Goal: Find specific page/section: Locate a particular part of the current website

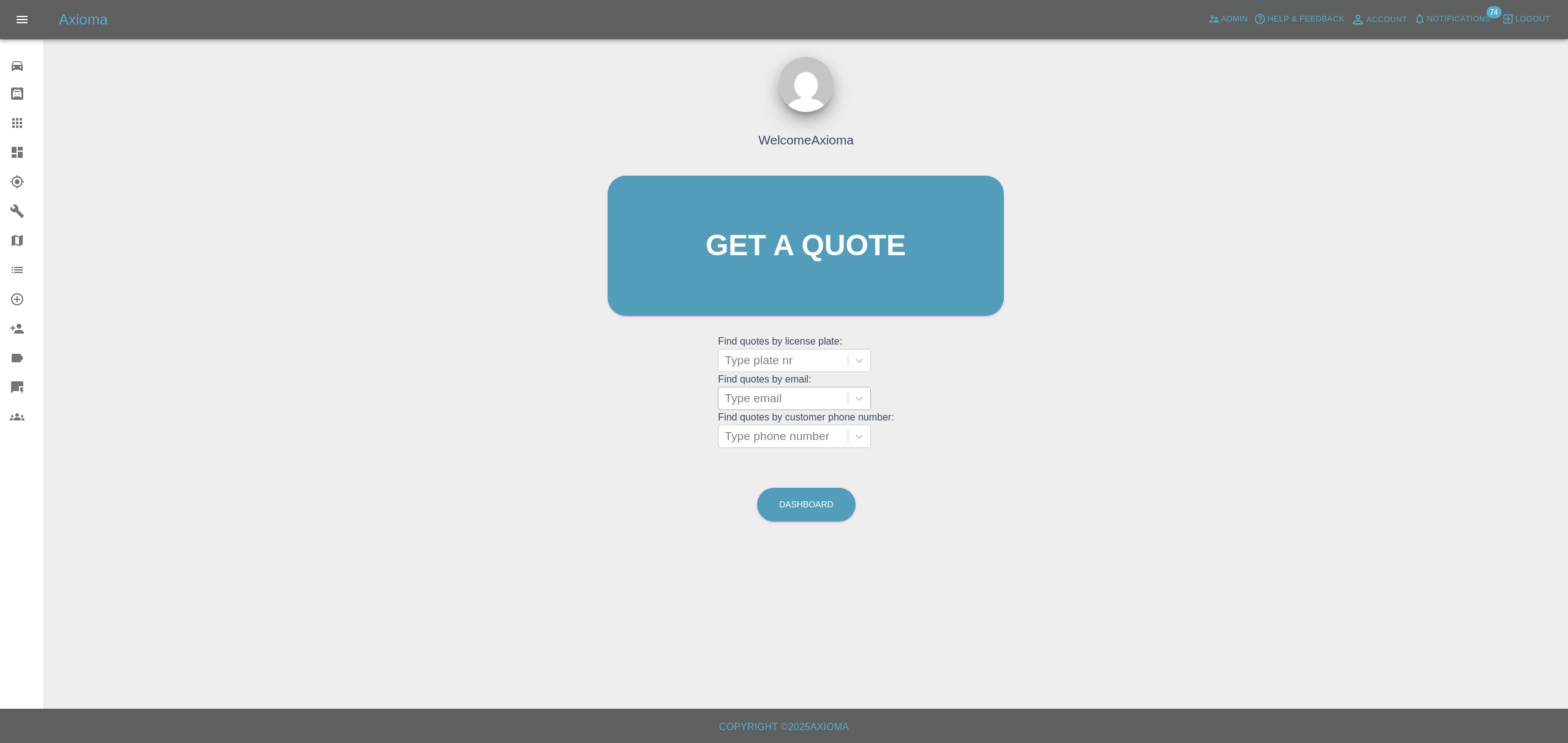
click at [765, 397] on div at bounding box center [783, 398] width 117 height 17
paste input "Russell Chweidan <russell@chweidan.com>"
type input "[PERSON_NAME][EMAIL_ADDRESS][DOMAIN_NAME]"
click at [30, 136] on link "Claims" at bounding box center [21, 123] width 44 height 30
click at [8, 167] on link "Dashboard" at bounding box center [21, 153] width 44 height 30
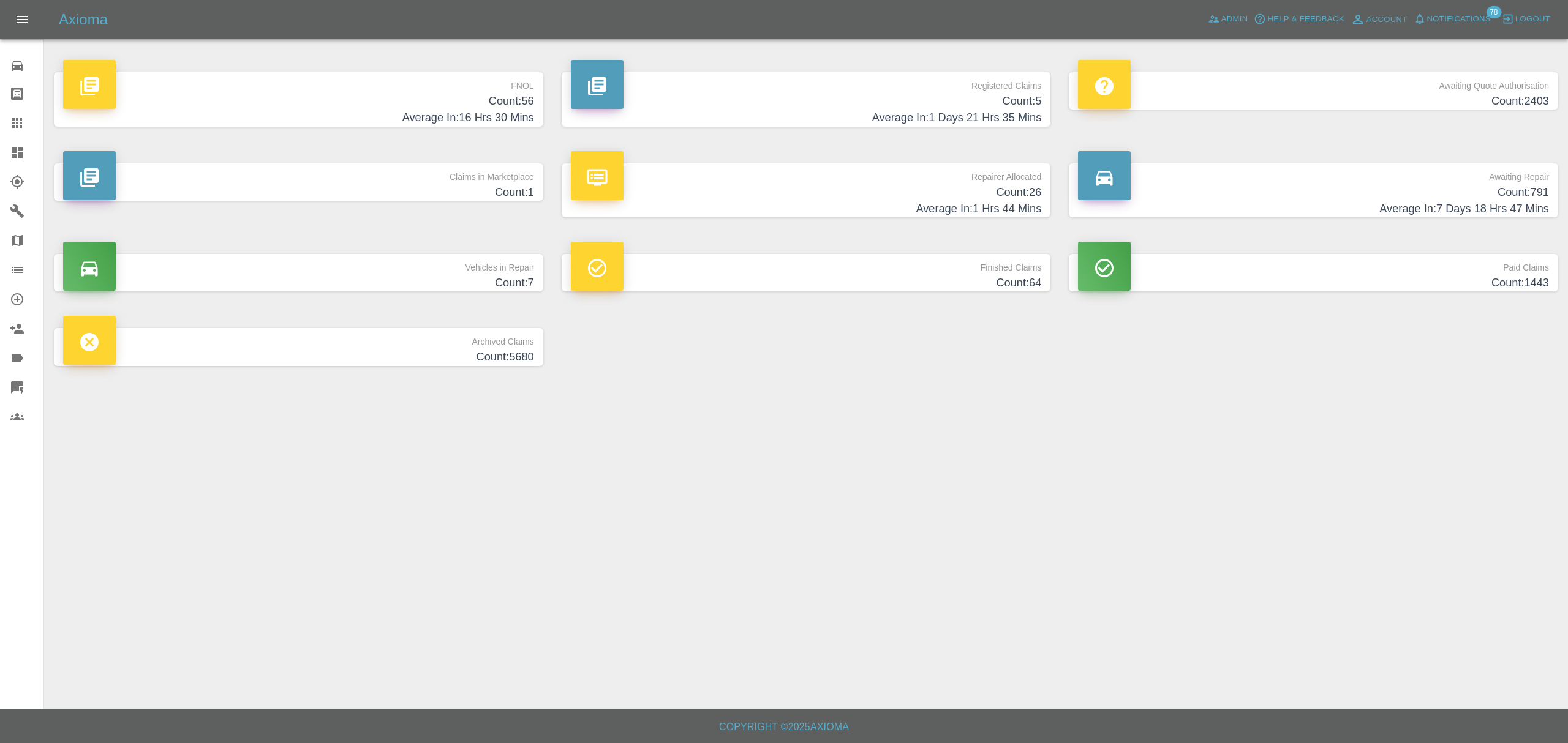
click at [457, 102] on h4 "Count: 56" at bounding box center [298, 101] width 471 height 16
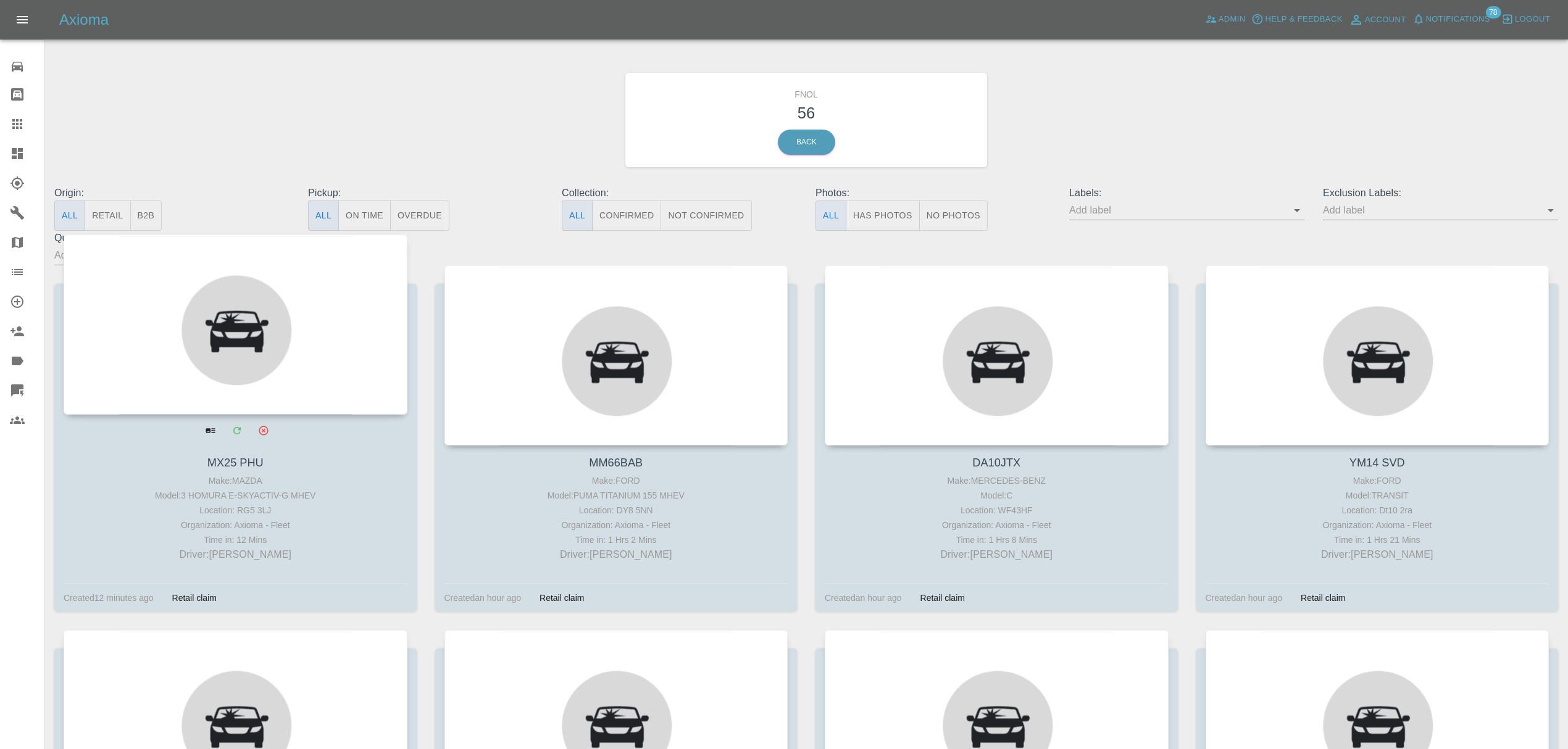
click at [285, 307] on div at bounding box center [235, 324] width 344 height 180
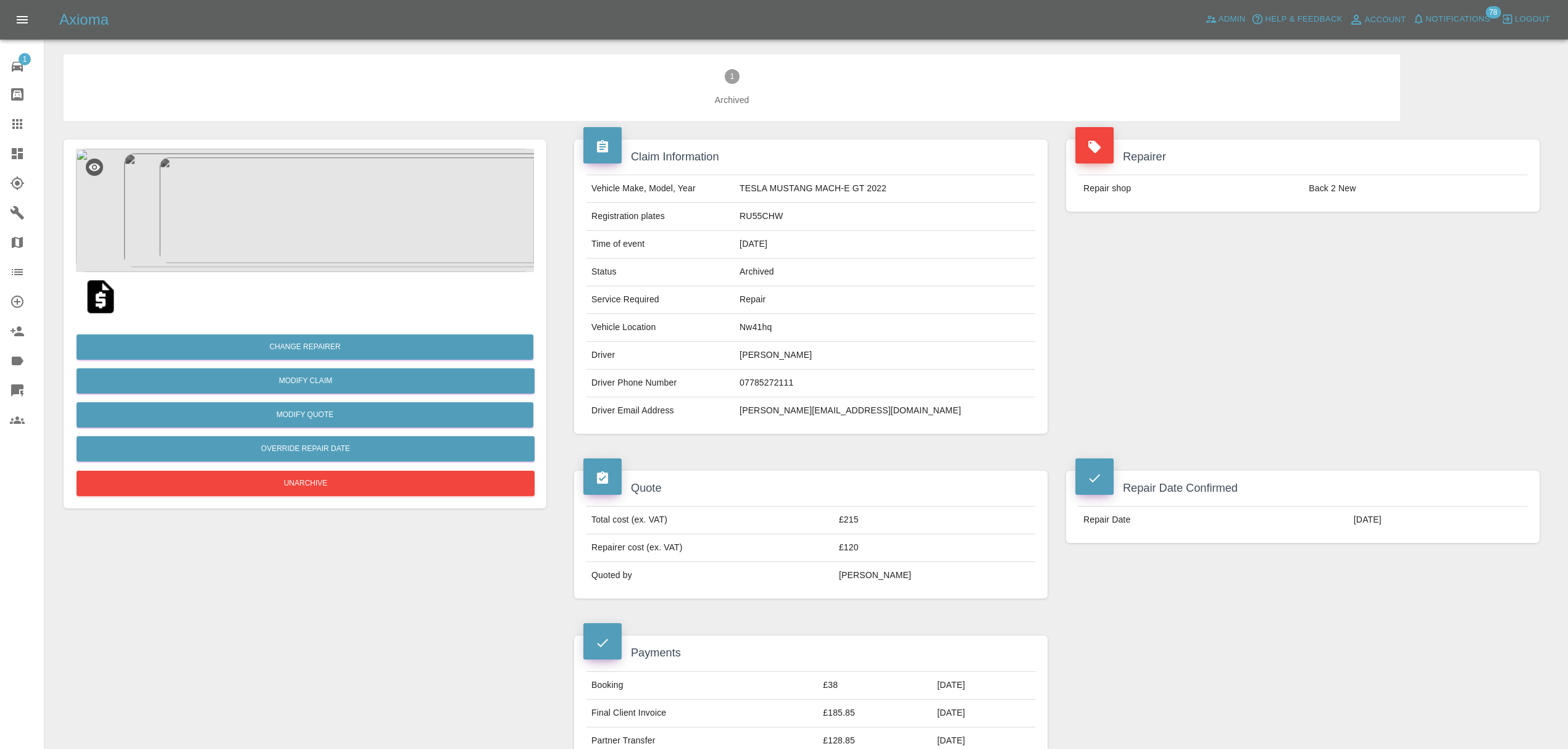
click at [1332, 189] on td "Back 2 New" at bounding box center [1416, 189] width 224 height 27
copy div "Back 2 New"
click at [22, 210] on icon at bounding box center [17, 213] width 15 height 15
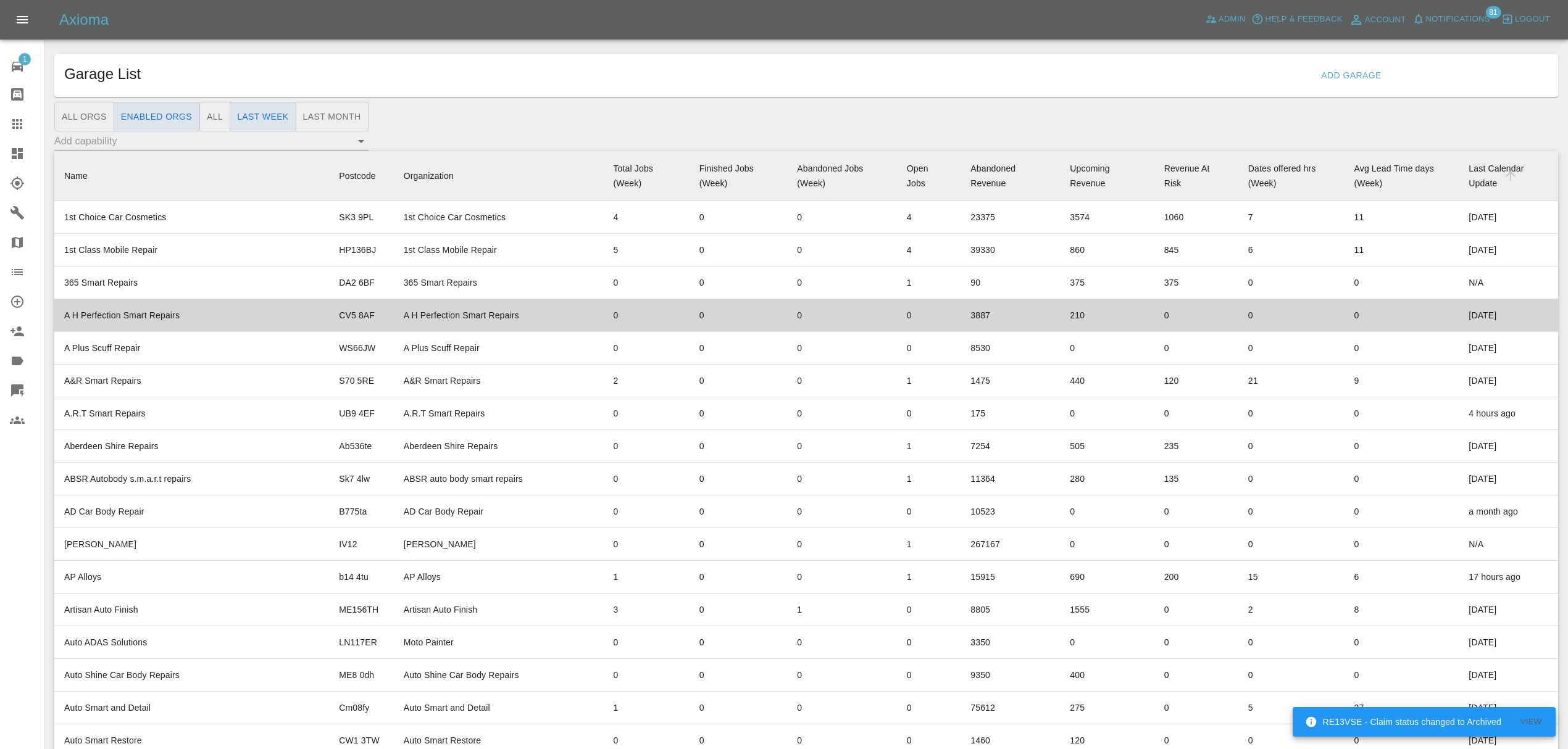
scroll to position [732, 0]
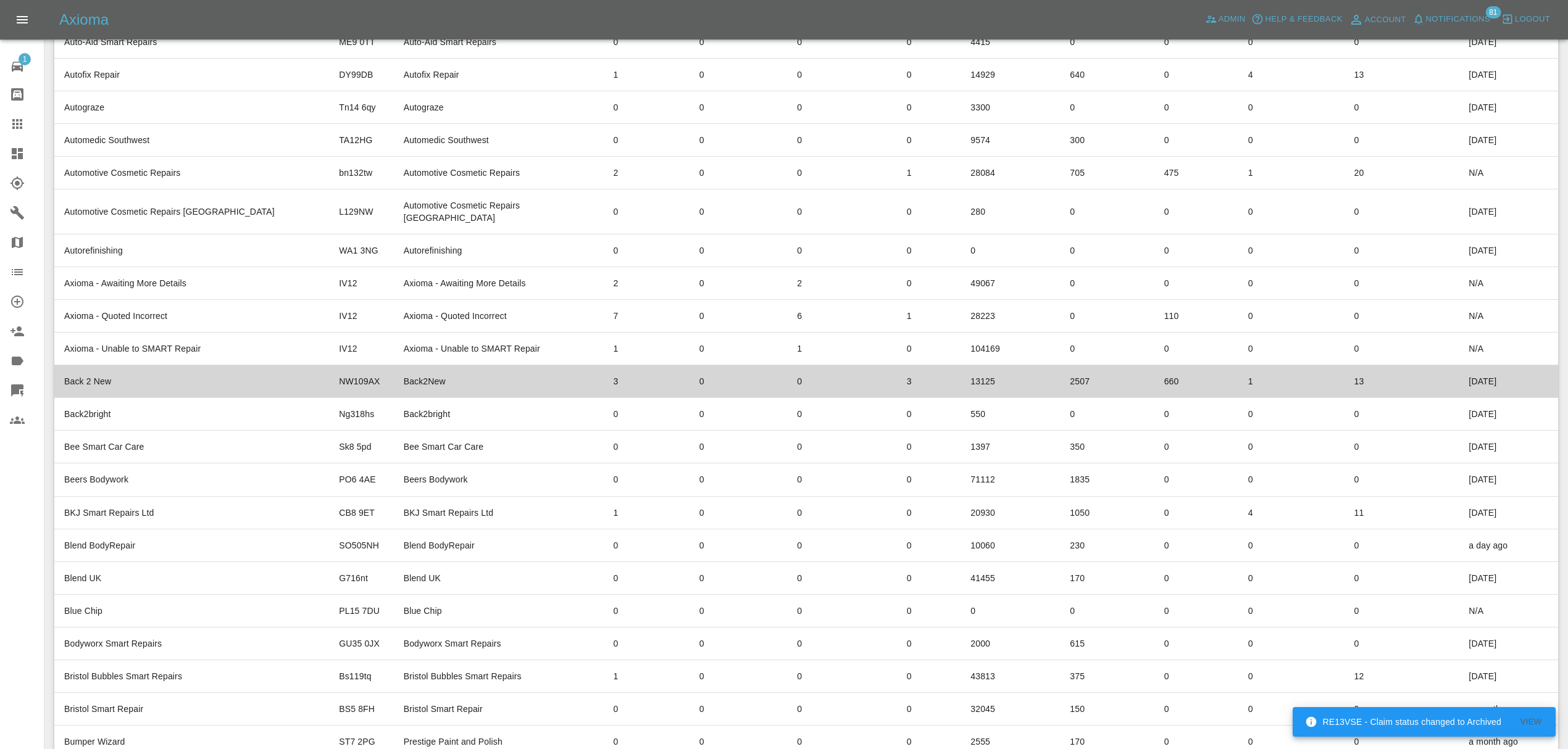
click at [394, 369] on td "Back2New" at bounding box center [498, 381] width 210 height 32
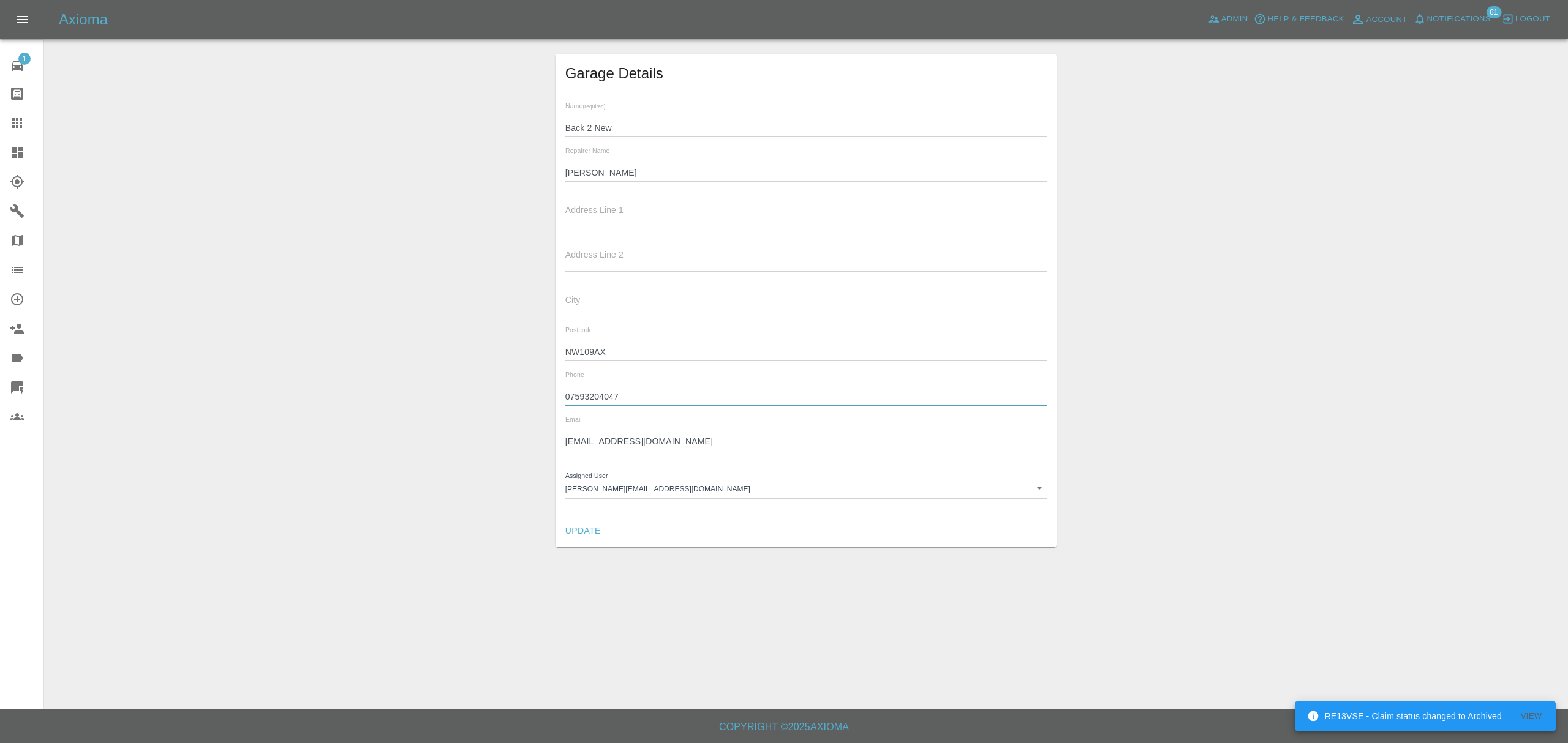
drag, startPoint x: 625, startPoint y: 395, endPoint x: 491, endPoint y: 402, distance: 134.2
click at [491, 402] on div "Garage Details Name (required) Back 2 New Repairer Name [PERSON_NAME] Address L…" at bounding box center [806, 301] width 1504 height 493
